Goal: Navigation & Orientation: Find specific page/section

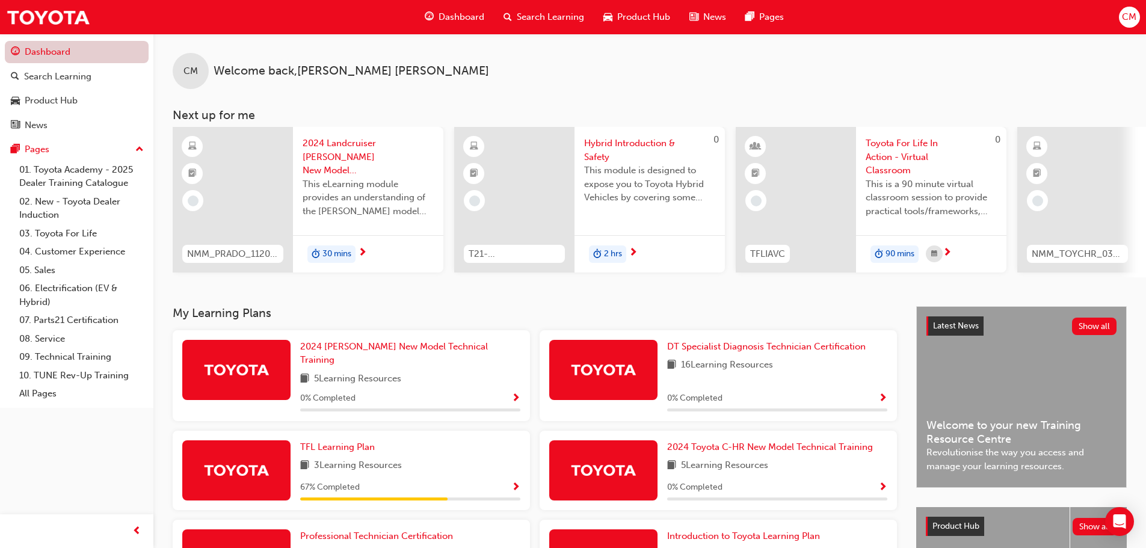
click at [76, 54] on link "Dashboard" at bounding box center [77, 52] width 144 height 22
click at [115, 76] on div "Search Learning" at bounding box center [77, 76] width 132 height 15
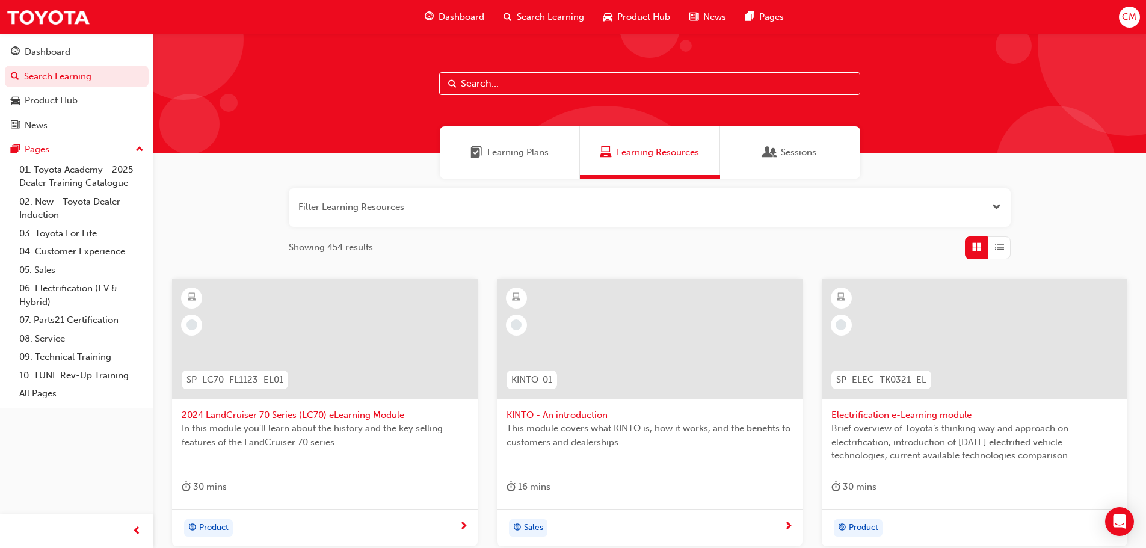
click at [781, 162] on div "Sessions" at bounding box center [790, 152] width 140 height 52
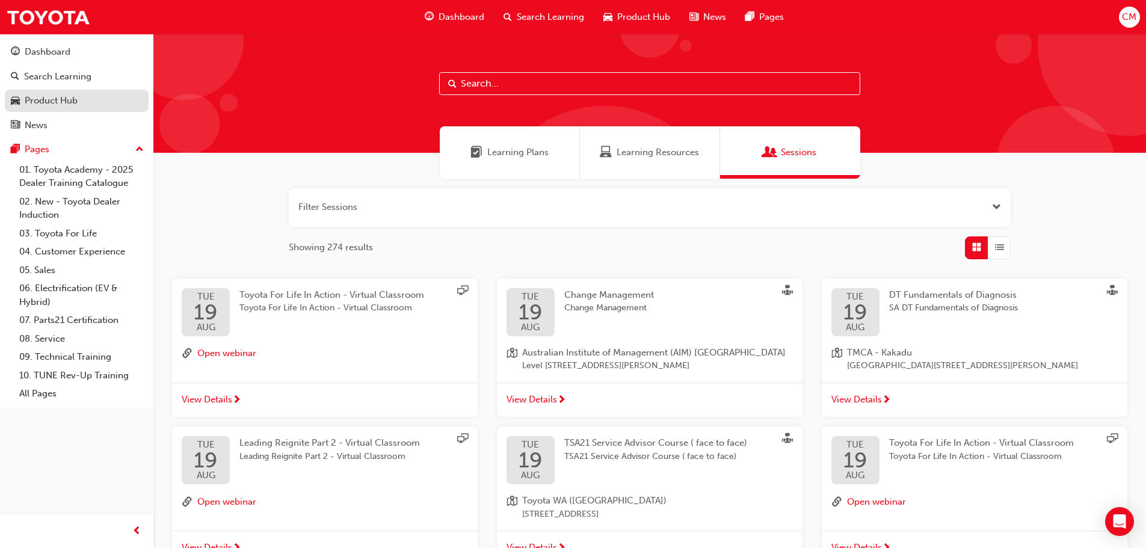
click at [100, 93] on link "Product Hub" at bounding box center [77, 101] width 144 height 22
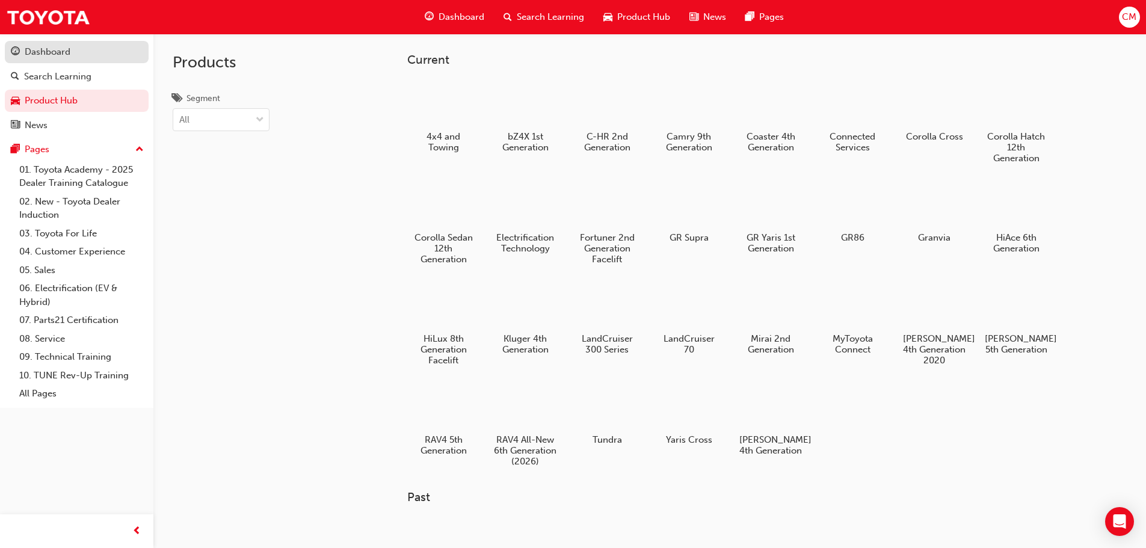
click at [91, 56] on div "Dashboard" at bounding box center [77, 51] width 132 height 15
